Goal: Information Seeking & Learning: Learn about a topic

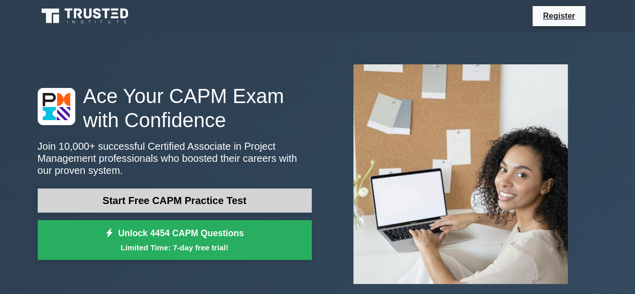
click at [198, 193] on link "Start Free CAPM Practice Test" at bounding box center [175, 200] width 274 height 24
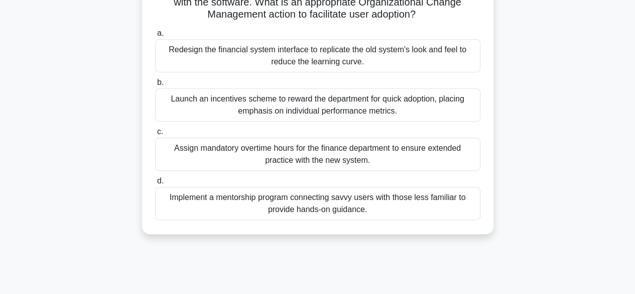
scroll to position [151, 0]
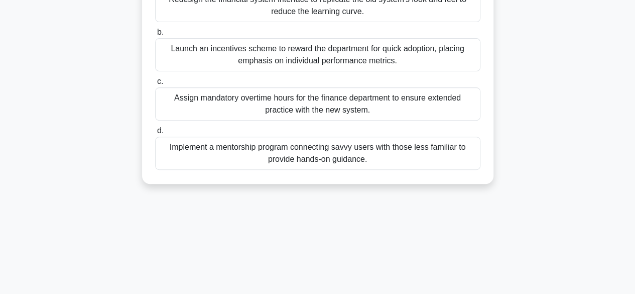
click at [379, 155] on div "Implement a mentorship program connecting savvy users with those less familiar …" at bounding box center [317, 152] width 325 height 33
click at [155, 134] on input "d. Implement a mentorship program connecting savvy users with those less famili…" at bounding box center [155, 130] width 0 height 7
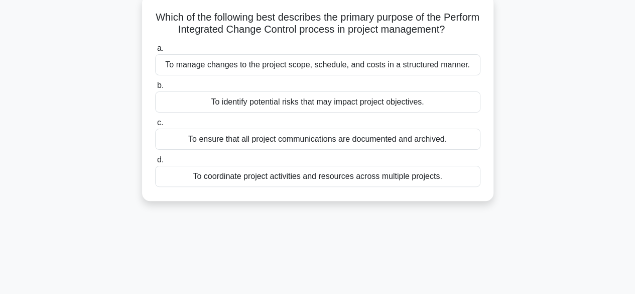
scroll to position [0, 0]
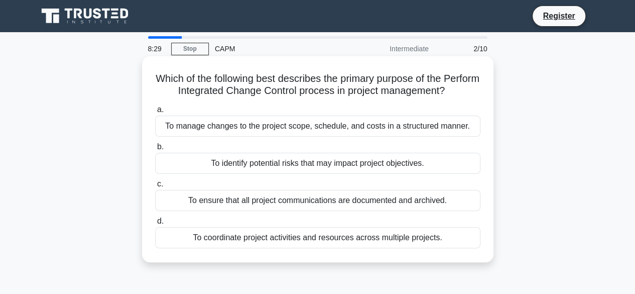
click at [298, 164] on div "To identify potential risks that may impact project objectives." at bounding box center [317, 163] width 325 height 21
click at [155, 150] on input "b. To identify potential risks that may impact project objectives." at bounding box center [155, 147] width 0 height 7
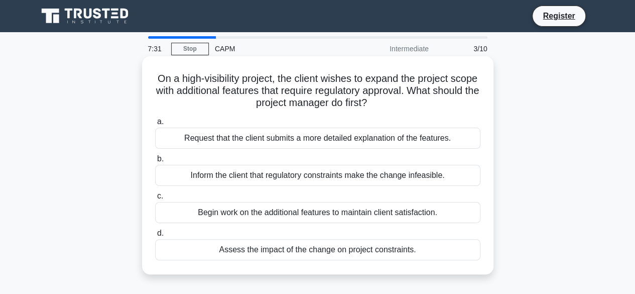
click at [338, 250] on div "Assess the impact of the change on project constraints." at bounding box center [317, 249] width 325 height 21
click at [155, 236] on input "d. Assess the impact of the change on project constraints." at bounding box center [155, 233] width 0 height 7
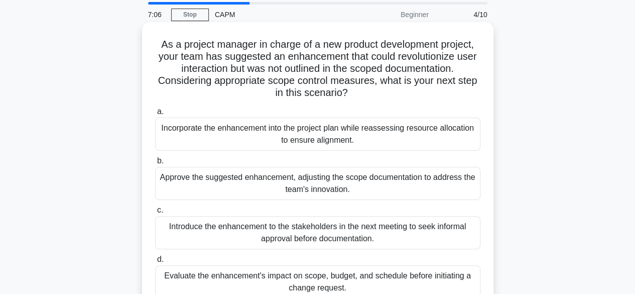
scroll to position [50, 0]
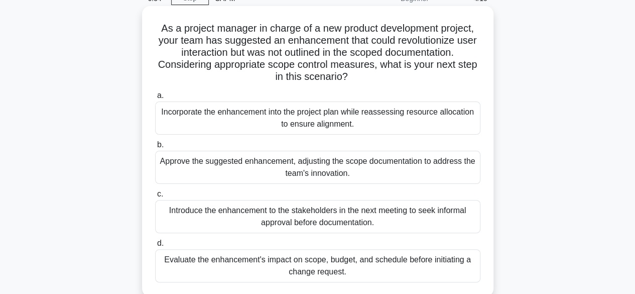
click at [323, 269] on div "Evaluate the enhancement's impact on scope, budget, and schedule before initiat…" at bounding box center [317, 265] width 325 height 33
click at [155, 246] on input "d. Evaluate the enhancement's impact on scope, budget, and schedule before init…" at bounding box center [155, 243] width 0 height 7
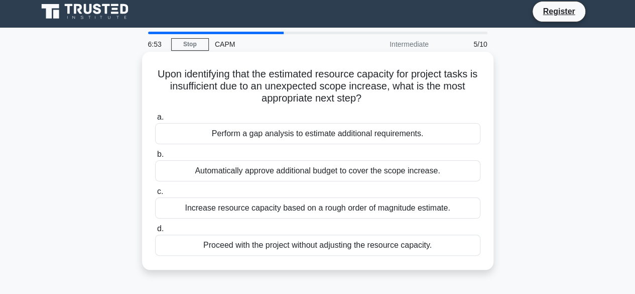
scroll to position [0, 0]
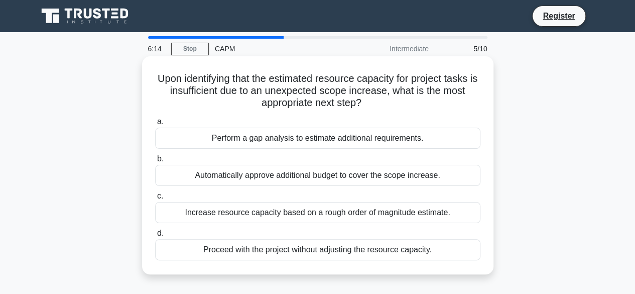
click at [272, 140] on div "Perform a gap analysis to estimate additional requirements." at bounding box center [317, 137] width 325 height 21
click at [155, 125] on input "a. Perform a gap analysis to estimate additional requirements." at bounding box center [155, 121] width 0 height 7
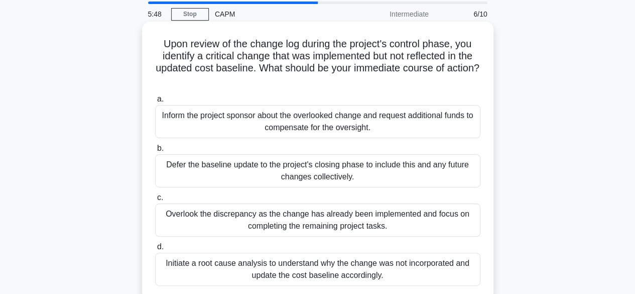
scroll to position [50, 0]
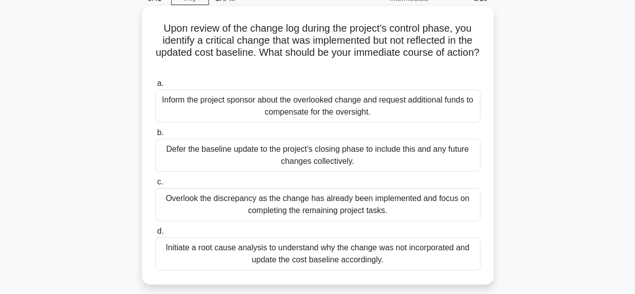
click at [330, 258] on div "Initiate a root cause analysis to understand why the change was not incorporate…" at bounding box center [317, 253] width 325 height 33
click at [155, 234] on input "d. Initiate a root cause analysis to understand why the change was not incorpor…" at bounding box center [155, 231] width 0 height 7
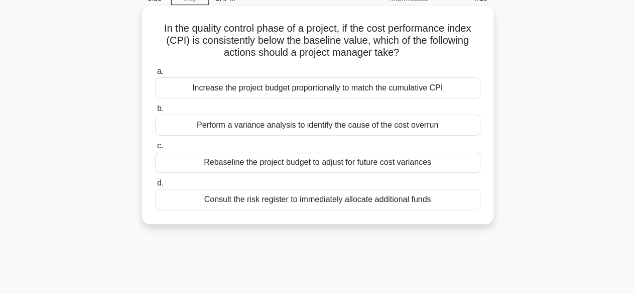
scroll to position [0, 0]
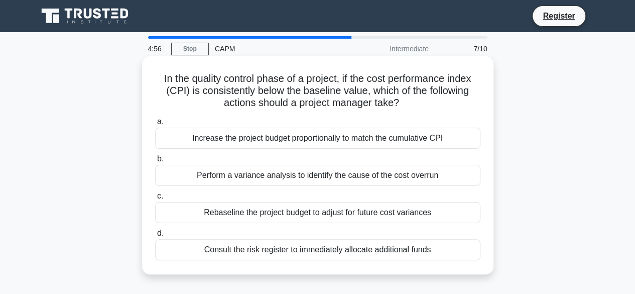
click at [290, 177] on div "Perform a variance analysis to identify the cause of the cost overrun" at bounding box center [317, 175] width 325 height 21
click at [155, 162] on input "b. Perform a variance analysis to identify the cause of the cost overrun" at bounding box center [155, 159] width 0 height 7
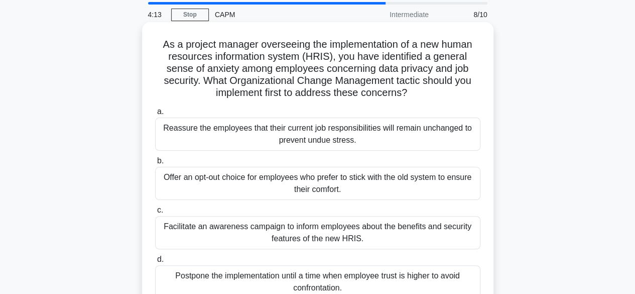
scroll to position [50, 0]
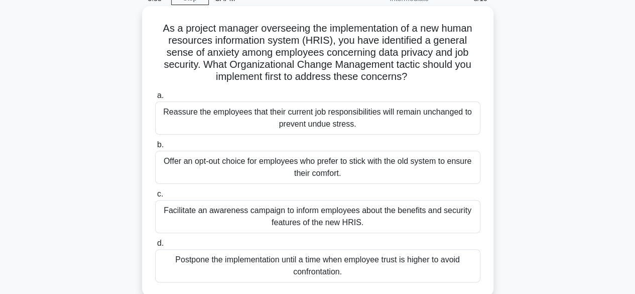
click at [351, 213] on div "Facilitate an awareness campaign to inform employees about the benefits and sec…" at bounding box center [317, 216] width 325 height 33
click at [155, 197] on input "c. Facilitate an awareness campaign to inform employees about the benefits and …" at bounding box center [155, 194] width 0 height 7
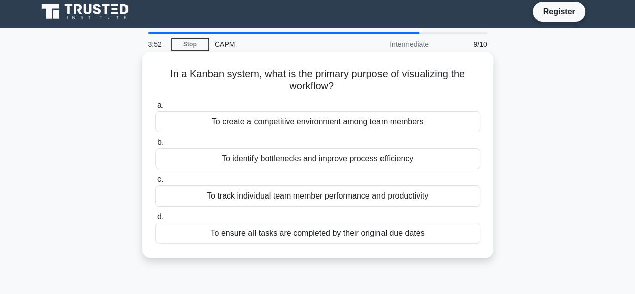
scroll to position [0, 0]
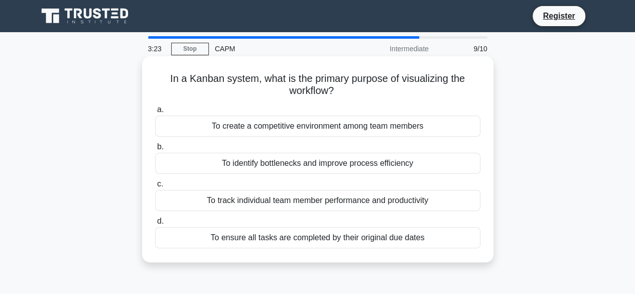
click at [342, 130] on div "To create a competitive environment among team members" at bounding box center [317, 125] width 325 height 21
click at [155, 113] on input "a. To create a competitive environment among team members" at bounding box center [155, 109] width 0 height 7
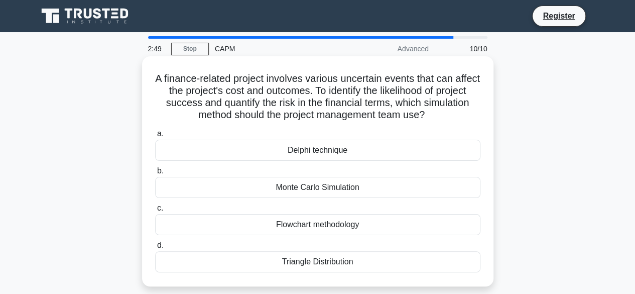
click at [330, 149] on div "Delphi technique" at bounding box center [317, 150] width 325 height 21
click at [155, 137] on input "a. Delphi technique" at bounding box center [155, 133] width 0 height 7
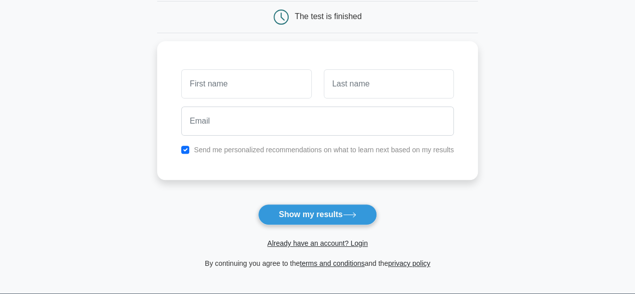
scroll to position [151, 0]
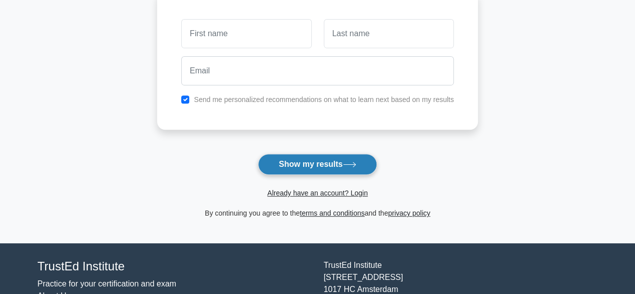
click at [326, 167] on button "Show my results" at bounding box center [317, 164] width 118 height 21
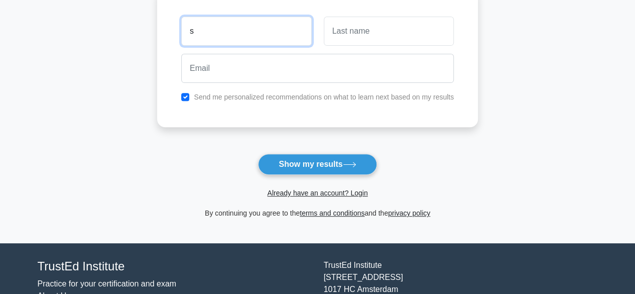
type input "s"
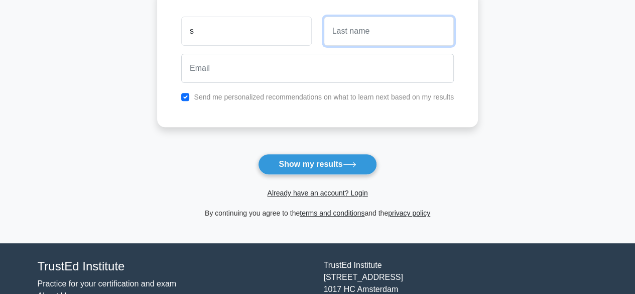
click at [372, 34] on input "text" at bounding box center [389, 31] width 130 height 29
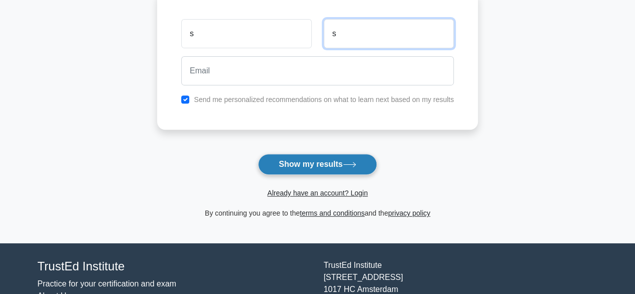
type input "s"
click at [312, 164] on button "Show my results" at bounding box center [317, 164] width 118 height 21
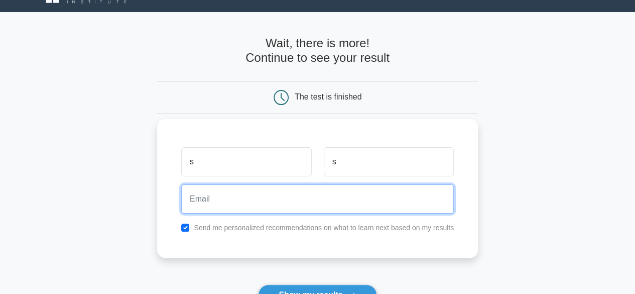
scroll to position [0, 0]
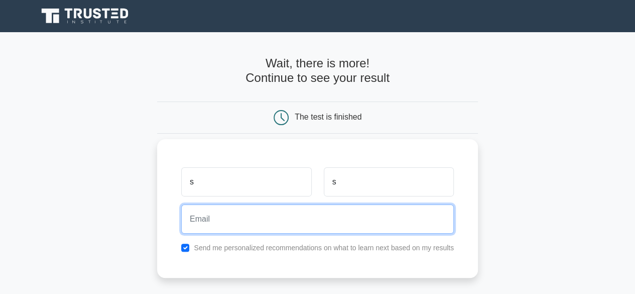
click at [249, 220] on input "email" at bounding box center [317, 218] width 272 height 29
click at [225, 220] on input "email" at bounding box center [317, 218] width 272 height 29
type input "Euphansia2006@gmail.com"
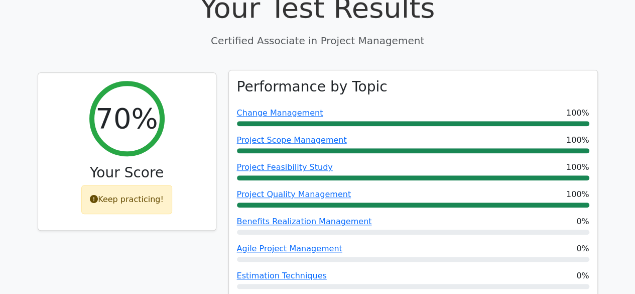
scroll to position [401, 0]
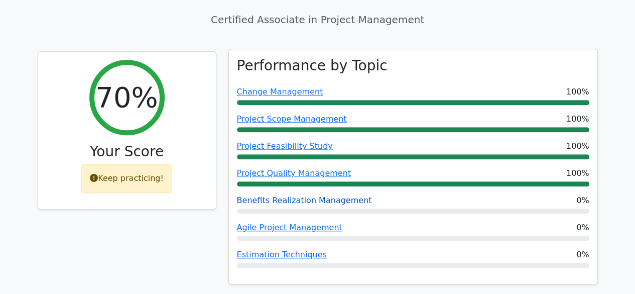
click at [286, 195] on link "Benefits Realization Management" at bounding box center [304, 200] width 135 height 10
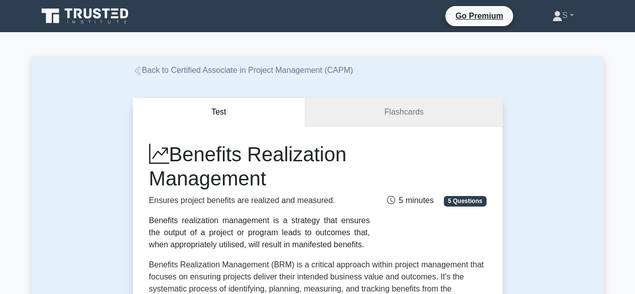
click at [356, 109] on link "Flashcards" at bounding box center [403, 112] width 197 height 29
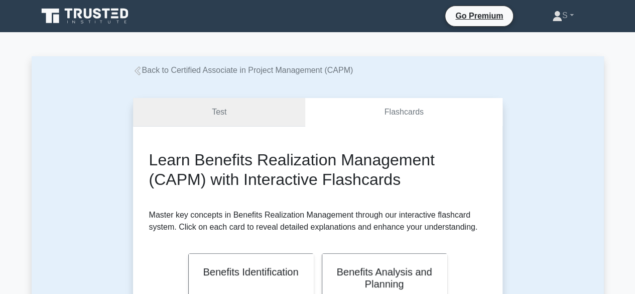
click at [213, 114] on link "Test" at bounding box center [219, 112] width 173 height 29
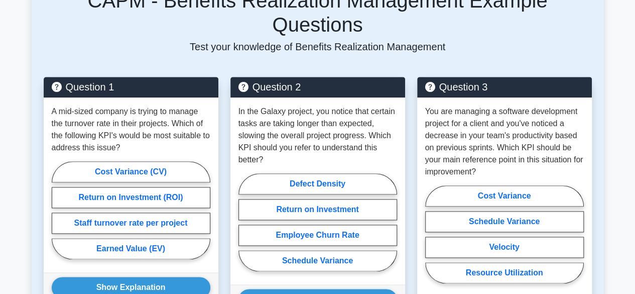
scroll to position [552, 0]
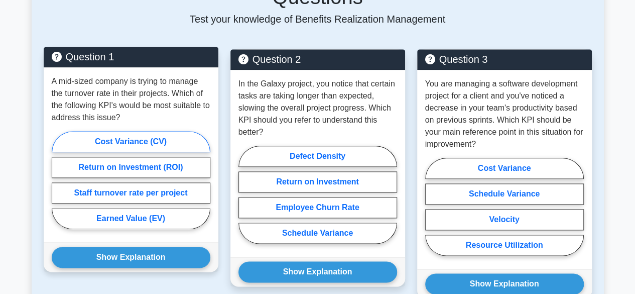
click at [131, 131] on label "Cost Variance (CV)" at bounding box center [131, 141] width 159 height 21
click at [58, 180] on input "Cost Variance (CV)" at bounding box center [55, 183] width 7 height 7
radio input "true"
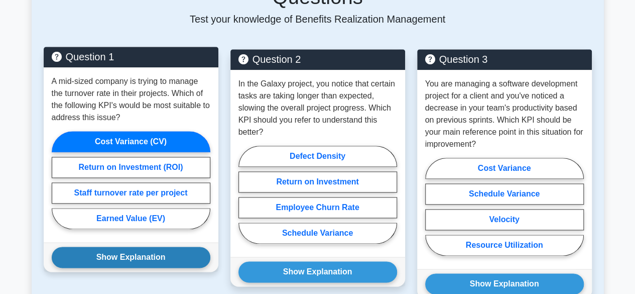
click at [124, 246] on button "Show Explanation" at bounding box center [131, 256] width 159 height 21
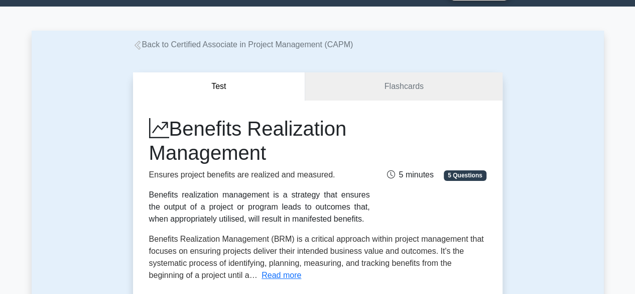
scroll to position [0, 0]
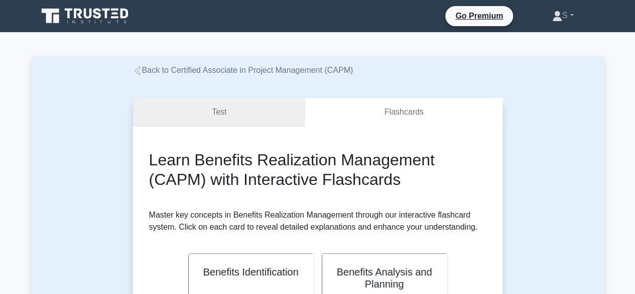
click at [225, 109] on link "Test" at bounding box center [219, 112] width 173 height 29
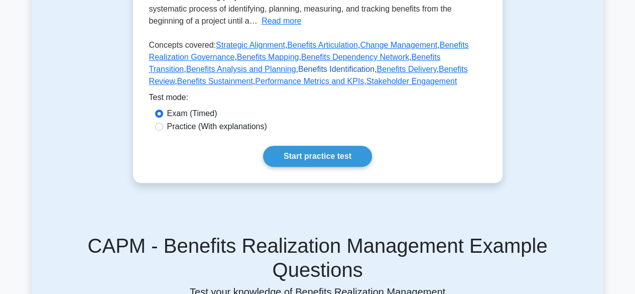
scroll to position [251, 0]
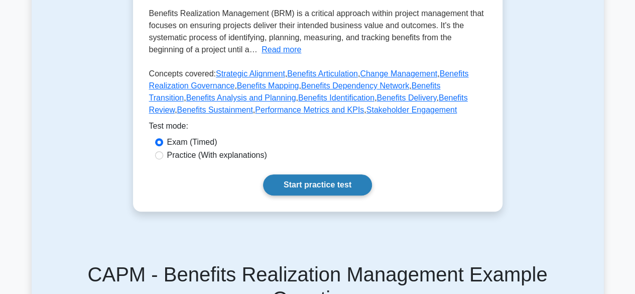
click at [314, 182] on link "Start practice test" at bounding box center [317, 184] width 109 height 21
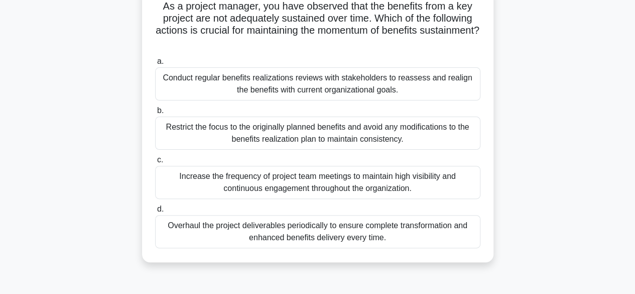
scroll to position [100, 0]
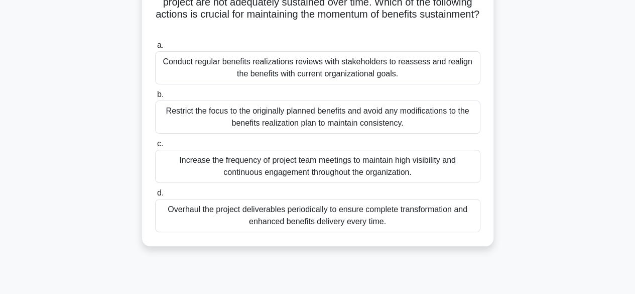
click at [295, 65] on div "Conduct regular benefits realizations reviews with stakeholders to reassess and…" at bounding box center [317, 67] width 325 height 33
click at [155, 49] on input "a. Conduct regular benefits realizations reviews with stakeholders to reassess …" at bounding box center [155, 45] width 0 height 7
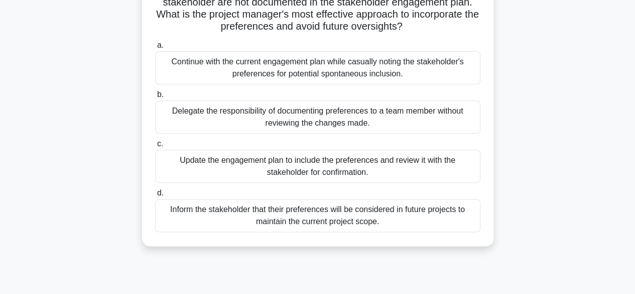
click at [360, 167] on div "Update the engagement plan to include the preferences and review it with the st…" at bounding box center [317, 166] width 325 height 33
click at [155, 147] on input "c. Update the engagement plan to include the preferences and review it with the…" at bounding box center [155, 144] width 0 height 7
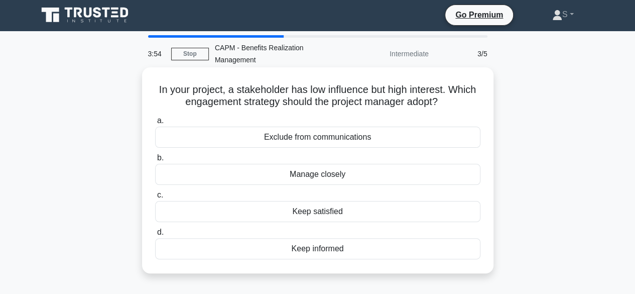
scroll to position [0, 0]
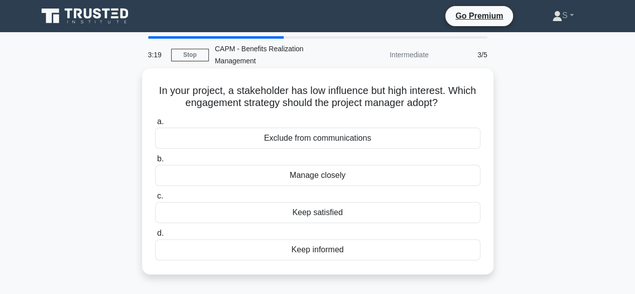
click at [323, 247] on div "Keep informed" at bounding box center [317, 249] width 325 height 21
click at [155, 236] on input "d. Keep informed" at bounding box center [155, 233] width 0 height 7
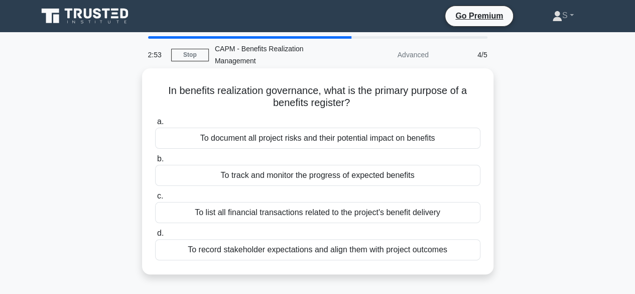
click at [346, 249] on div "To record stakeholder expectations and align them with project outcomes" at bounding box center [317, 249] width 325 height 21
click at [155, 236] on input "d. To record stakeholder expectations and align them with project outcomes" at bounding box center [155, 233] width 0 height 7
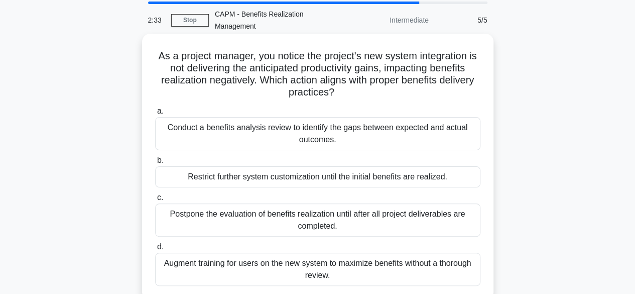
scroll to position [50, 0]
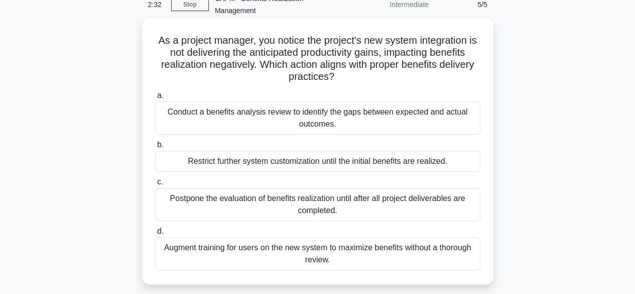
click at [305, 115] on div "Conduct a benefits analysis review to identify the gaps between expected and ac…" at bounding box center [317, 117] width 325 height 33
click at [155, 99] on input "a. Conduct a benefits analysis review to identify the gaps between expected and…" at bounding box center [155, 95] width 0 height 7
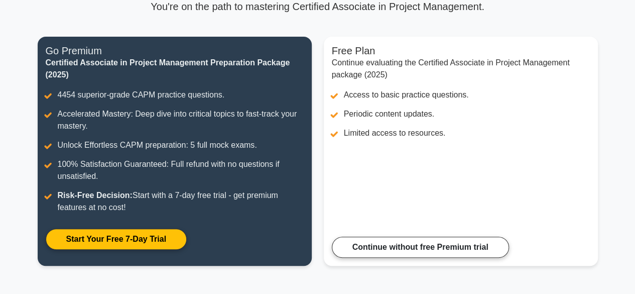
scroll to position [151, 0]
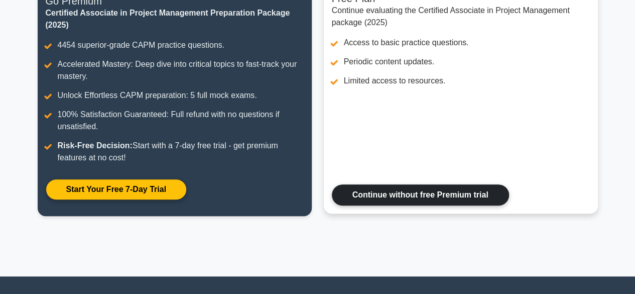
click at [428, 190] on link "Continue without free Premium trial" at bounding box center [420, 194] width 177 height 21
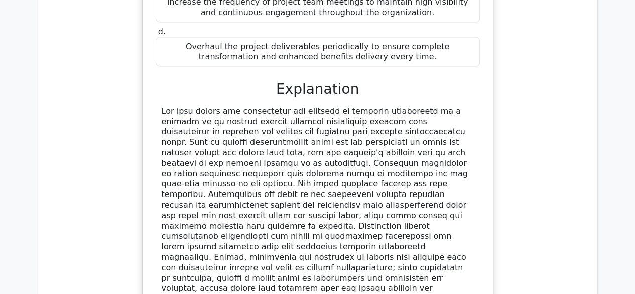
scroll to position [1204, 0]
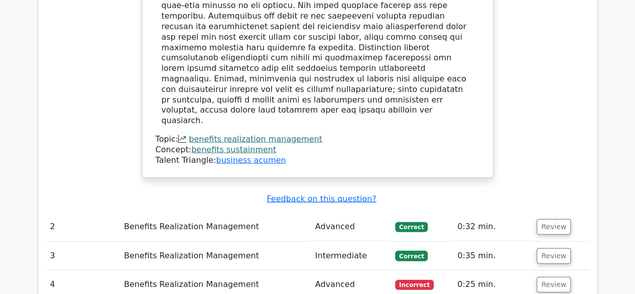
click at [205, 270] on td "Benefits Realization Management" at bounding box center [215, 284] width 191 height 29
click at [344, 270] on td "Advanced" at bounding box center [351, 284] width 80 height 29
click at [420, 280] on span "Incorrect" at bounding box center [414, 285] width 39 height 10
click at [547, 276] on button "Review" at bounding box center [553, 284] width 34 height 16
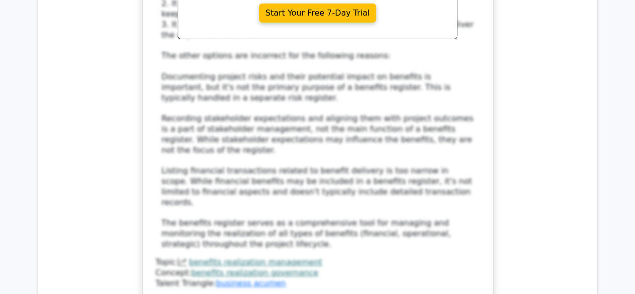
scroll to position [1907, 0]
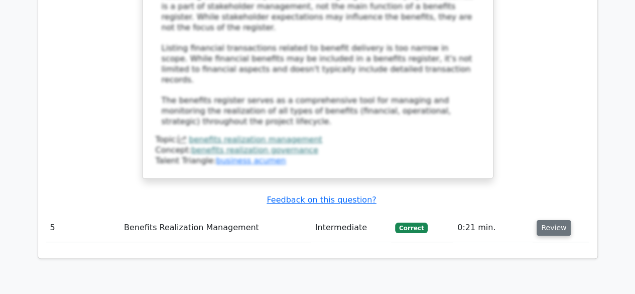
click at [557, 220] on button "Review" at bounding box center [553, 228] width 34 height 16
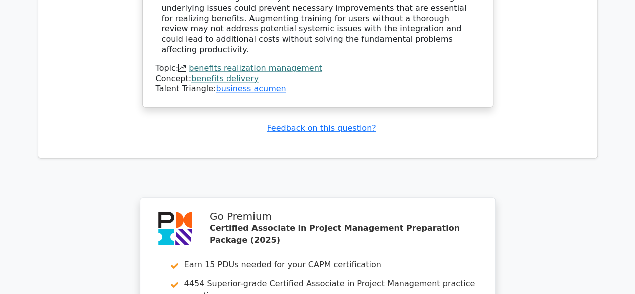
scroll to position [2710, 0]
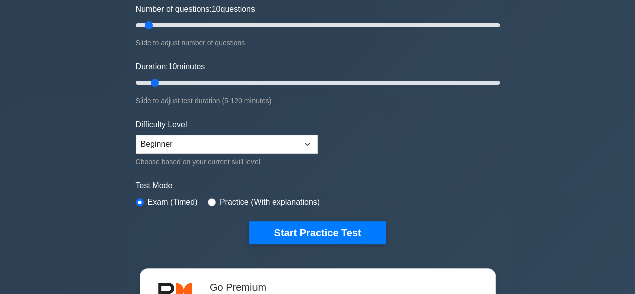
scroll to position [151, 0]
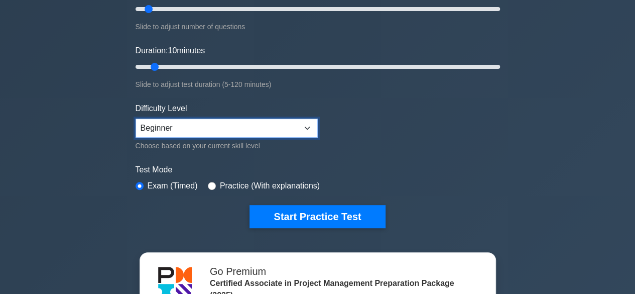
click at [304, 125] on select "Beginner Intermediate Expert" at bounding box center [226, 127] width 182 height 19
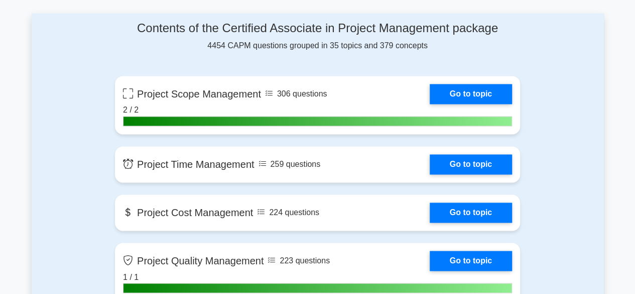
scroll to position [652, 0]
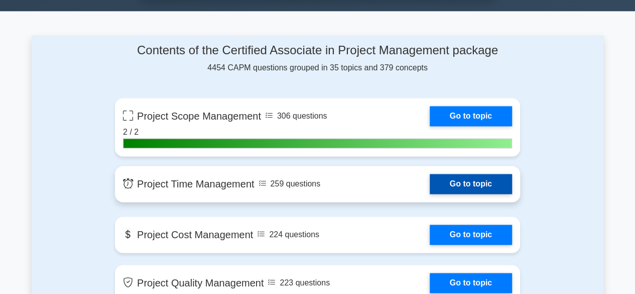
click at [468, 178] on link "Go to topic" at bounding box center [471, 184] width 82 height 20
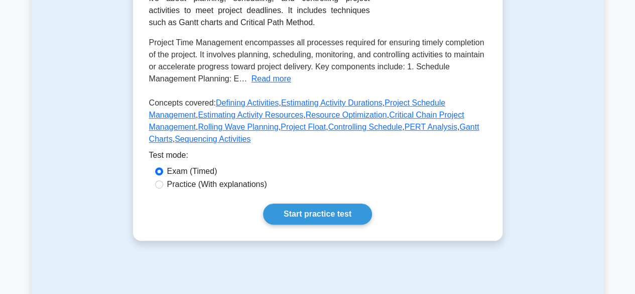
scroll to position [251, 0]
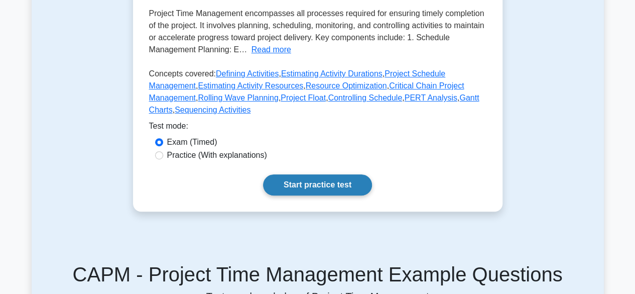
click at [341, 180] on link "Start practice test" at bounding box center [317, 184] width 109 height 21
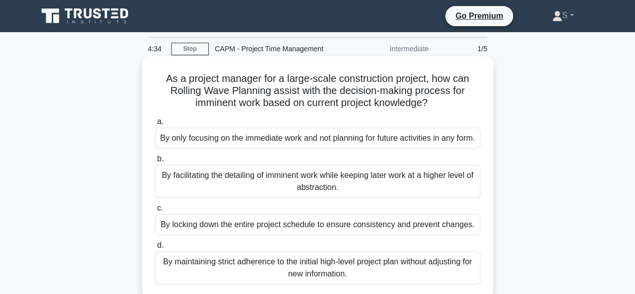
click at [368, 146] on div "By only focusing on the immediate work and not planning for future activities i…" at bounding box center [317, 137] width 325 height 21
click at [155, 125] on input "a. By only focusing on the immediate work and not planning for future activitie…" at bounding box center [155, 121] width 0 height 7
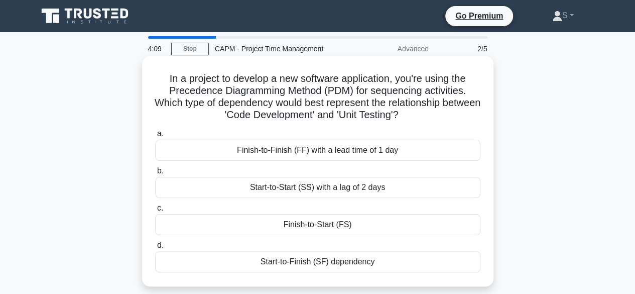
click at [384, 262] on div "Start-to-Finish (SF) dependency" at bounding box center [317, 261] width 325 height 21
click at [155, 248] on input "d. Start-to-Finish (SF) dependency" at bounding box center [155, 245] width 0 height 7
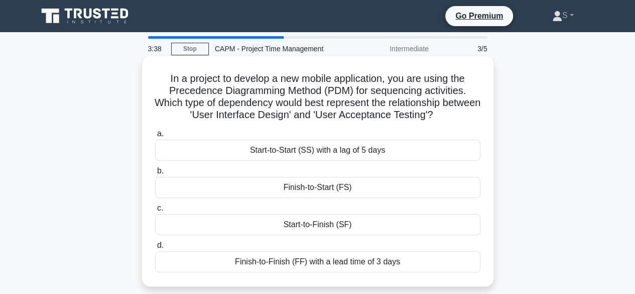
click at [353, 154] on div "Start-to-Start (SS) with a lag of 5 days" at bounding box center [317, 150] width 325 height 21
click at [155, 137] on input "a. Start-to-Start (SS) with a lag of 5 days" at bounding box center [155, 133] width 0 height 7
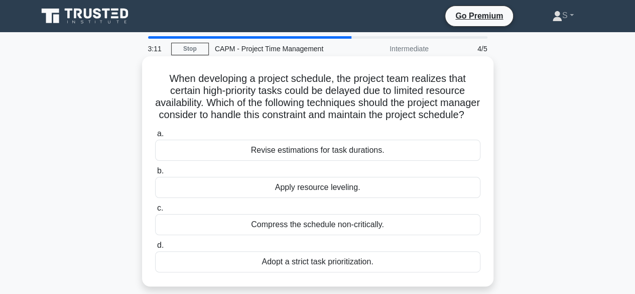
scroll to position [50, 0]
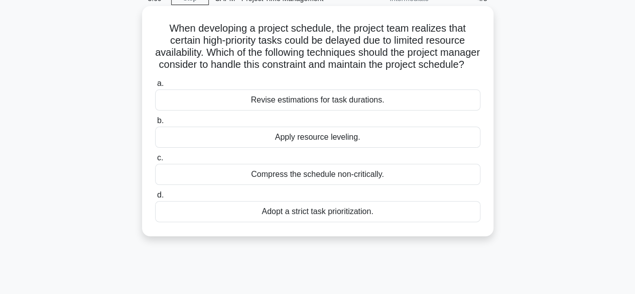
click at [359, 222] on div "Adopt a strict task prioritization." at bounding box center [317, 211] width 325 height 21
click at [155, 198] on input "d. Adopt a strict task prioritization." at bounding box center [155, 195] width 0 height 7
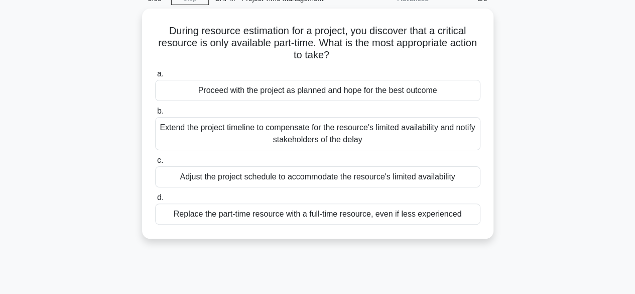
scroll to position [0, 0]
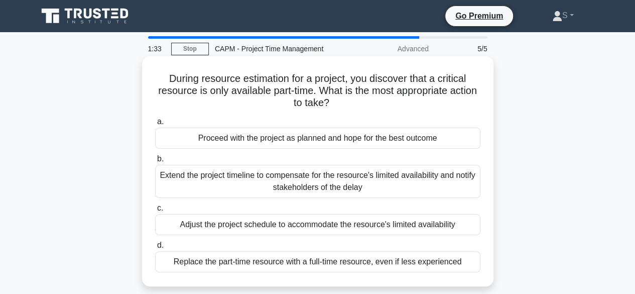
click at [366, 224] on div "Adjust the project schedule to accommodate the resource's limited availability" at bounding box center [317, 224] width 325 height 21
click at [155, 211] on input "c. Adjust the project schedule to accommodate the resource's limited availabili…" at bounding box center [155, 208] width 0 height 7
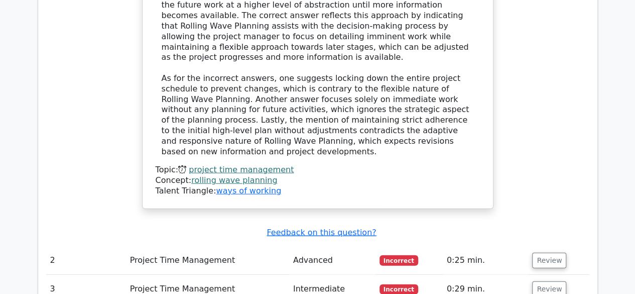
scroll to position [1154, 0]
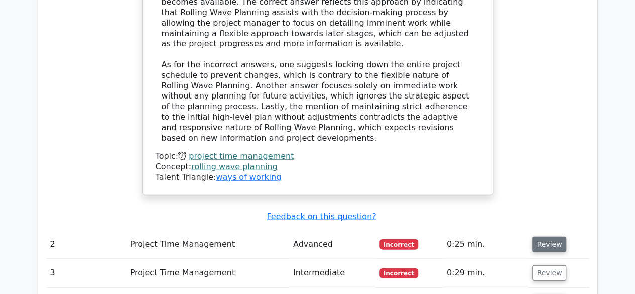
click at [542, 236] on button "Review" at bounding box center [549, 244] width 34 height 16
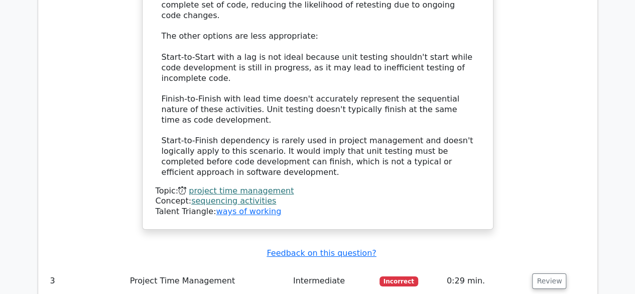
scroll to position [1756, 0]
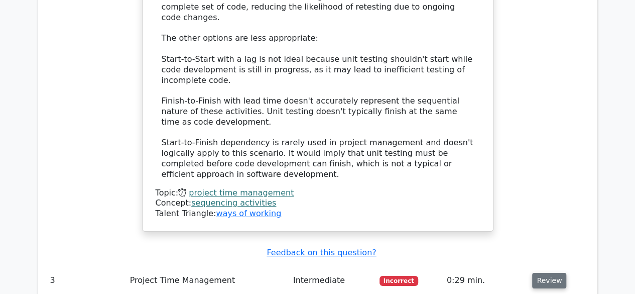
click at [555, 272] on button "Review" at bounding box center [549, 280] width 34 height 16
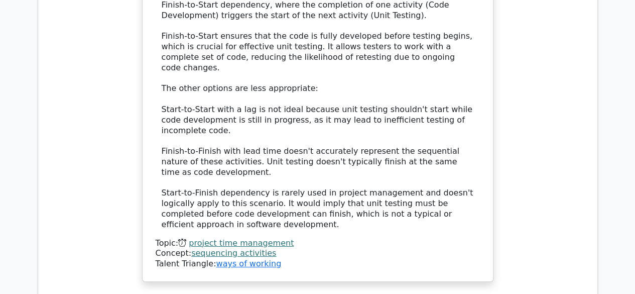
scroll to position [1706, 0]
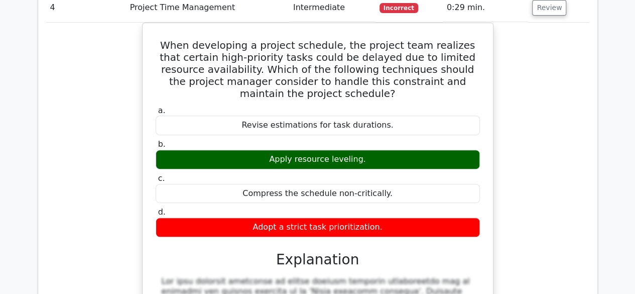
scroll to position [2108, 0]
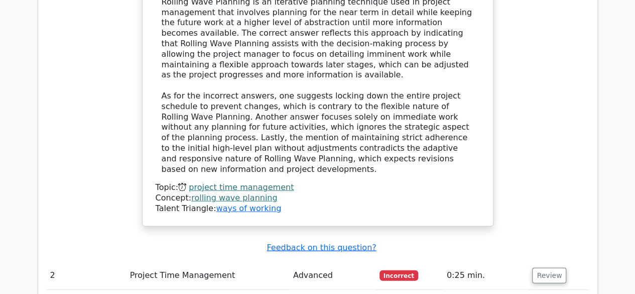
scroll to position [1176, 0]
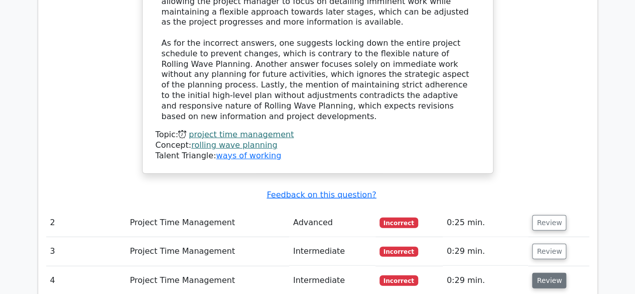
click at [551, 272] on button "Review" at bounding box center [549, 280] width 34 height 16
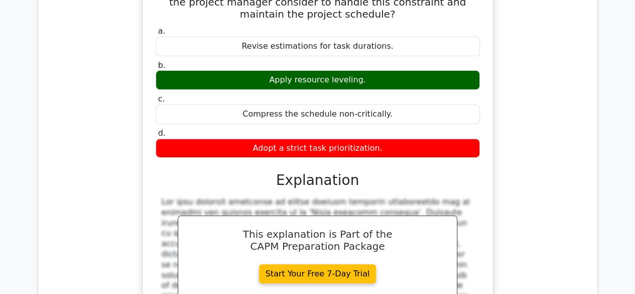
scroll to position [1728, 0]
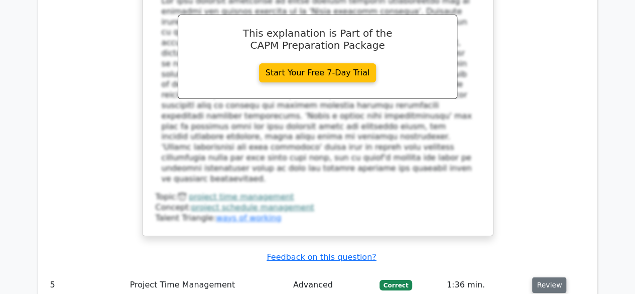
click at [544, 277] on button "Review" at bounding box center [549, 285] width 34 height 16
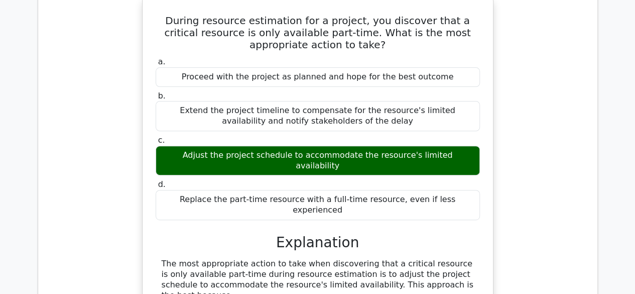
scroll to position [2079, 0]
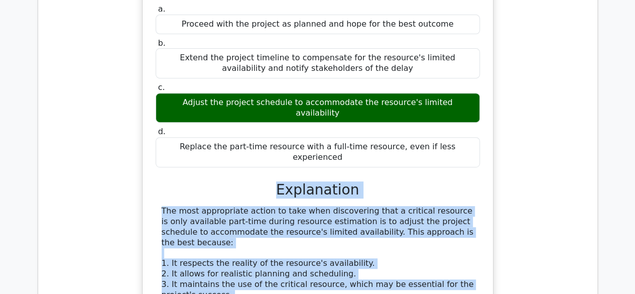
drag, startPoint x: 283, startPoint y: 49, endPoint x: 362, endPoint y: 271, distance: 236.5
click at [362, 271] on div "a. Proceed with the project as planned and hope for the best outcome b. c. d." at bounding box center [318, 238] width 326 height 473
copy div "Explanation The most appropriate action to take when discovering that a critica…"
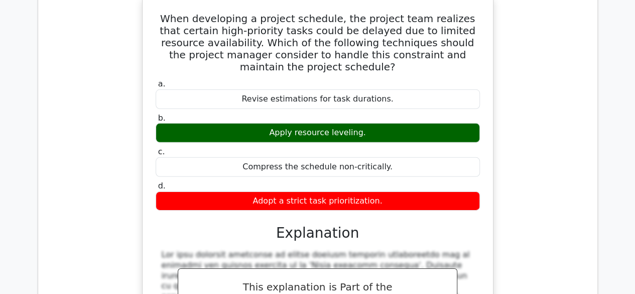
scroll to position [1176, 0]
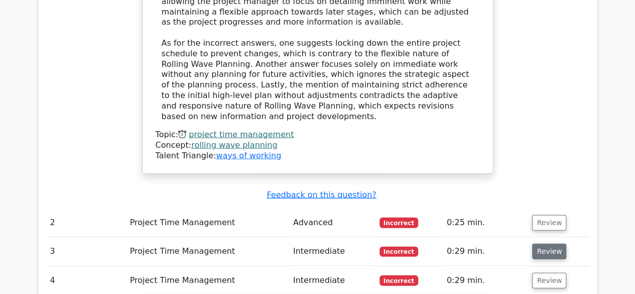
click at [547, 243] on button "Review" at bounding box center [549, 251] width 34 height 16
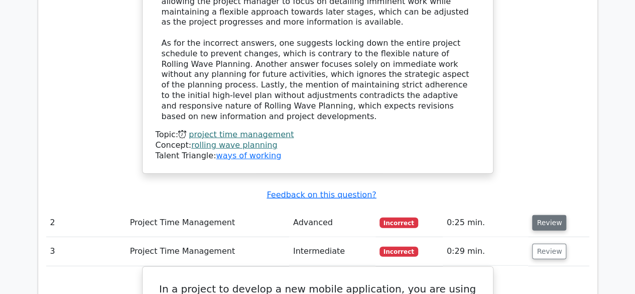
click at [542, 215] on button "Review" at bounding box center [549, 223] width 34 height 16
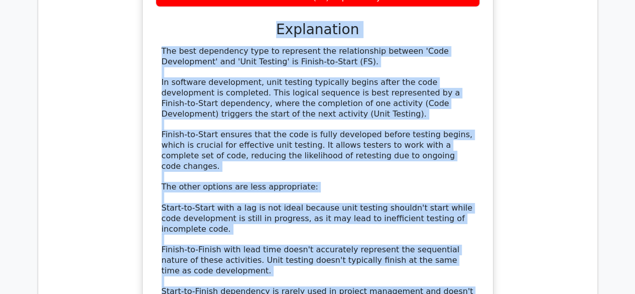
scroll to position [1648, 0]
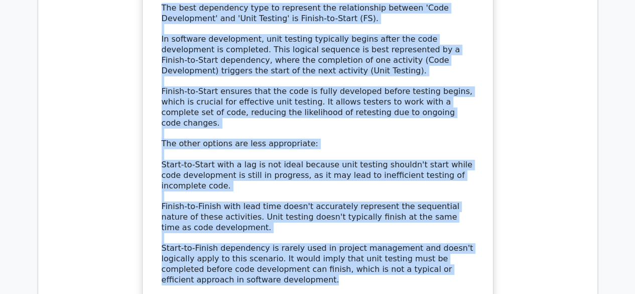
drag, startPoint x: 281, startPoint y: 124, endPoint x: 358, endPoint y: 171, distance: 90.3
click at [358, 171] on div "a. Finish-to-Finish (FF) with a lead time of 1 day b. Start-to-Start (SS) with …" at bounding box center [318, 77] width 326 height 494
copy div "Explanation The best dependency type to represent the relationship between 'Cod…"
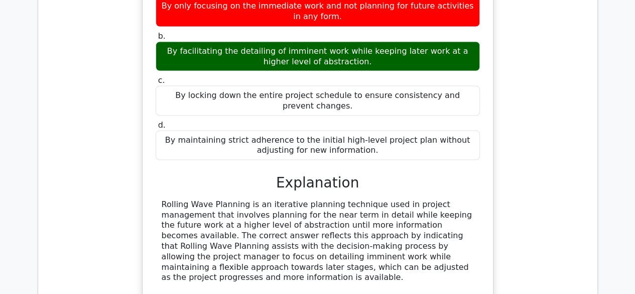
scroll to position [946, 0]
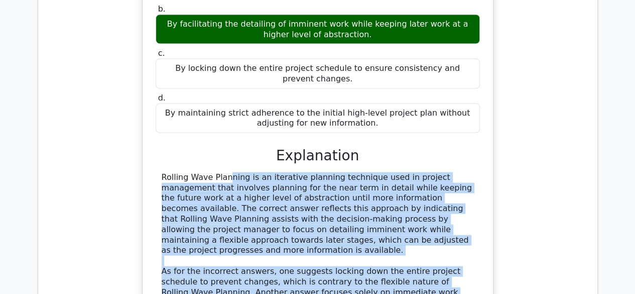
drag, startPoint x: 161, startPoint y: 112, endPoint x: 388, endPoint y: 257, distance: 269.8
click at [388, 257] on div "Rolling Wave Planning is an iterative planning technique used in project manage…" at bounding box center [318, 261] width 312 height 178
copy div "Rolling Wave Planning is an iterative planning technique used in project manage…"
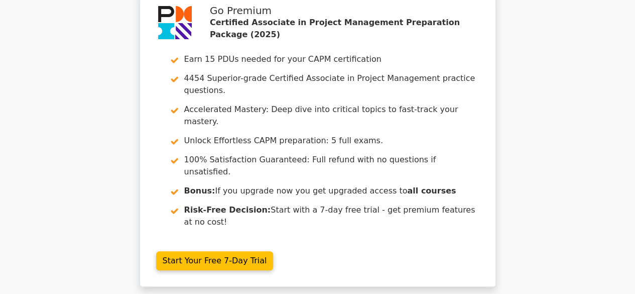
scroll to position [0, 0]
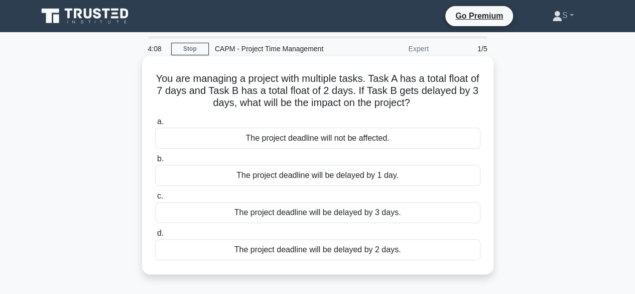
click at [348, 138] on div "The project deadline will not be affected." at bounding box center [317, 137] width 325 height 21
click at [155, 125] on input "a. The project deadline will not be affected." at bounding box center [155, 121] width 0 height 7
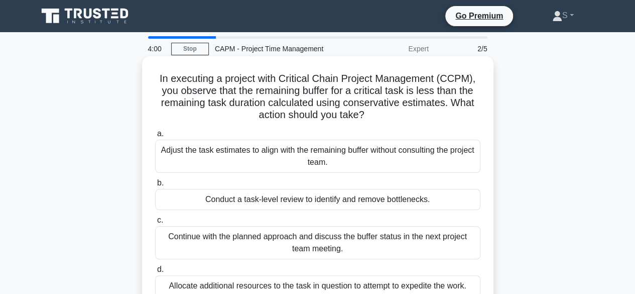
click at [366, 159] on div "Adjust the task estimates to align with the remaining buffer without consulting…" at bounding box center [317, 156] width 325 height 33
click at [155, 137] on input "a. Adjust the task estimates to align with the remaining buffer without consult…" at bounding box center [155, 133] width 0 height 7
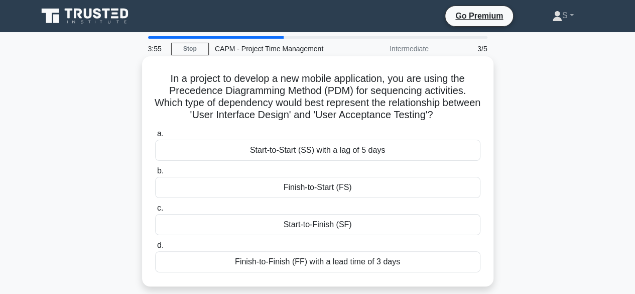
click at [324, 189] on div "Finish-to-Start (FS)" at bounding box center [317, 187] width 325 height 21
click at [155, 174] on input "b. Finish-to-Start (FS)" at bounding box center [155, 171] width 0 height 7
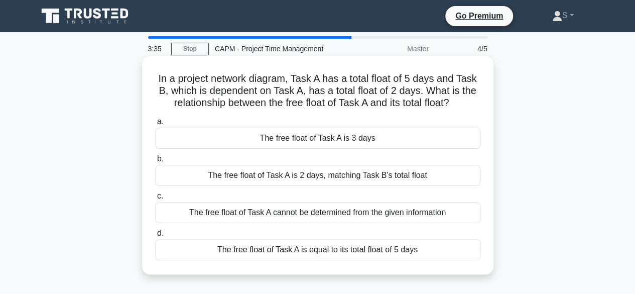
click at [382, 175] on div "The free float of Task A is 2 days, matching Task B's total float" at bounding box center [317, 175] width 325 height 21
click at [155, 162] on input "b. The free float of Task A is 2 days, matching Task B's total float" at bounding box center [155, 159] width 0 height 7
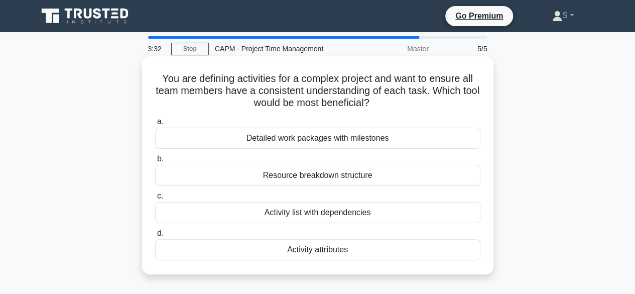
click at [364, 213] on div "Activity list with dependencies" at bounding box center [317, 212] width 325 height 21
click at [155, 199] on input "c. Activity list with dependencies" at bounding box center [155, 196] width 0 height 7
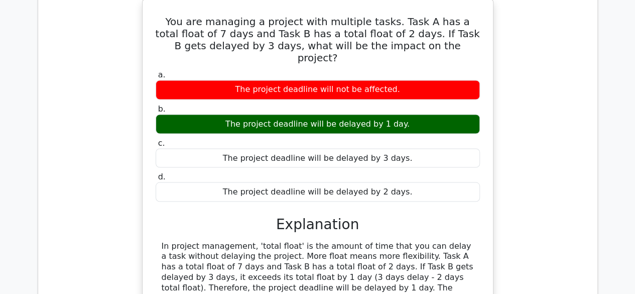
scroll to position [853, 0]
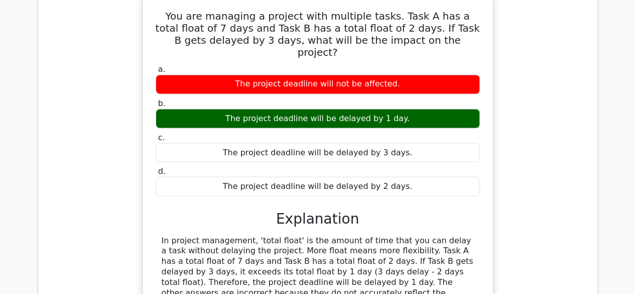
drag, startPoint x: 283, startPoint y: 150, endPoint x: 452, endPoint y: 227, distance: 185.3
click at [452, 227] on div "a. The project deadline will not be affected. b. The project deadline will be d…" at bounding box center [318, 204] width 326 height 285
copy div "Explanation In project management, 'total float' is the amount of time that you…"
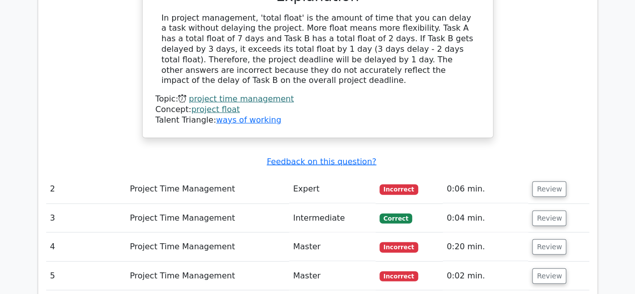
scroll to position [1104, 0]
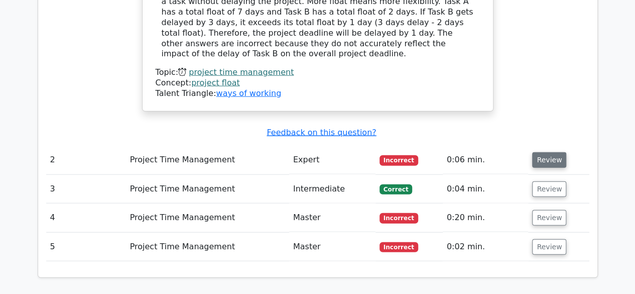
click at [554, 152] on button "Review" at bounding box center [549, 160] width 34 height 16
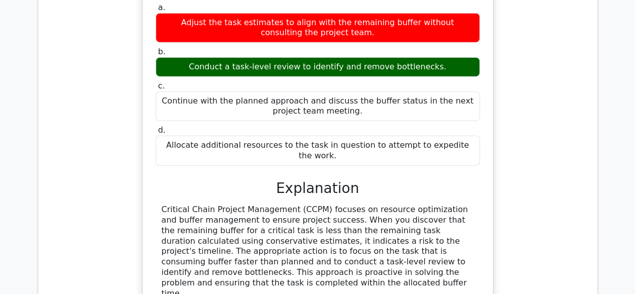
scroll to position [1355, 0]
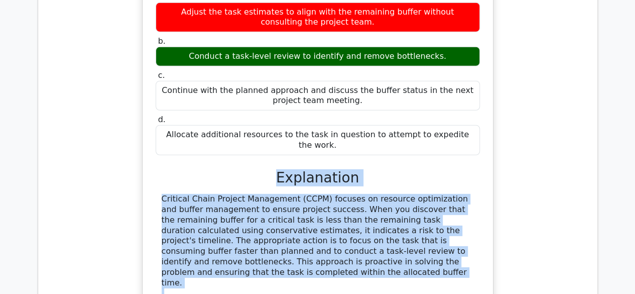
drag, startPoint x: 193, startPoint y: 84, endPoint x: 398, endPoint y: 265, distance: 273.8
click at [398, 265] on div "a. Adjust the task estimates to align with the remaining buffer without consult…" at bounding box center [318, 205] width 326 height 431
copy div "Explanation Critical Chain Project Management (CCPM) focuses on resource optimi…"
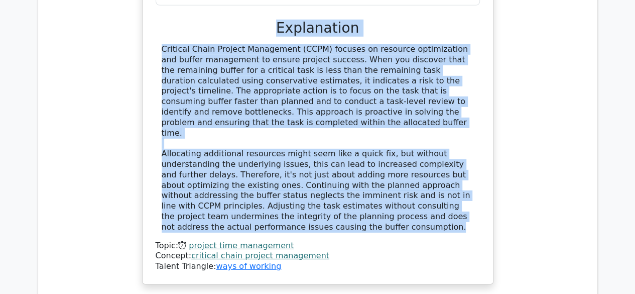
scroll to position [1556, 0]
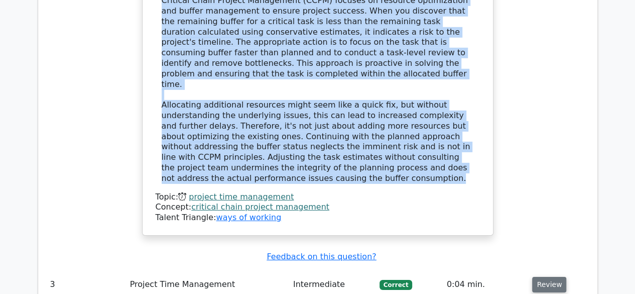
click at [546, 276] on button "Review" at bounding box center [549, 284] width 34 height 16
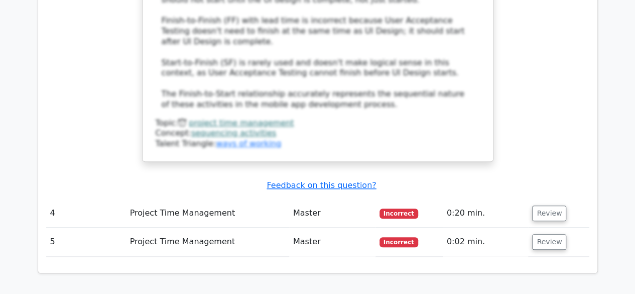
scroll to position [2308, 0]
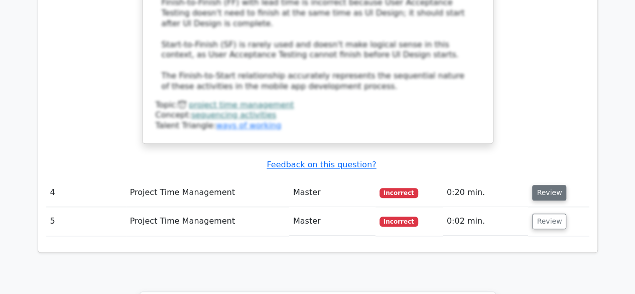
click at [544, 185] on button "Review" at bounding box center [549, 193] width 34 height 16
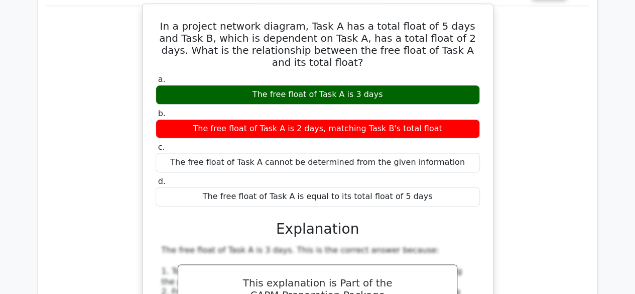
scroll to position [2760, 0]
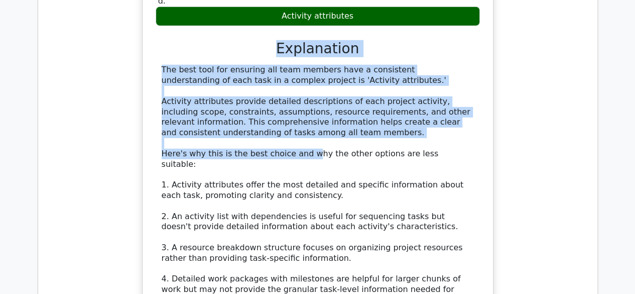
scroll to position [3258, 0]
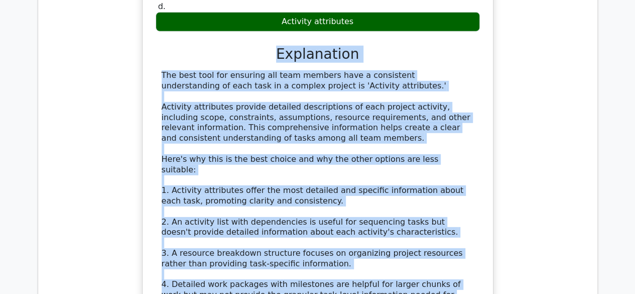
drag, startPoint x: 281, startPoint y: 93, endPoint x: 442, endPoint y: 181, distance: 183.7
click at [442, 181] on div "a. Detailed work packages with milestones b. Resource breakdown structure c. d." at bounding box center [318, 150] width 326 height 504
copy div "Explanation The best tool for ensuring all team members have a consistent under…"
